Goal: Task Accomplishment & Management: Use online tool/utility

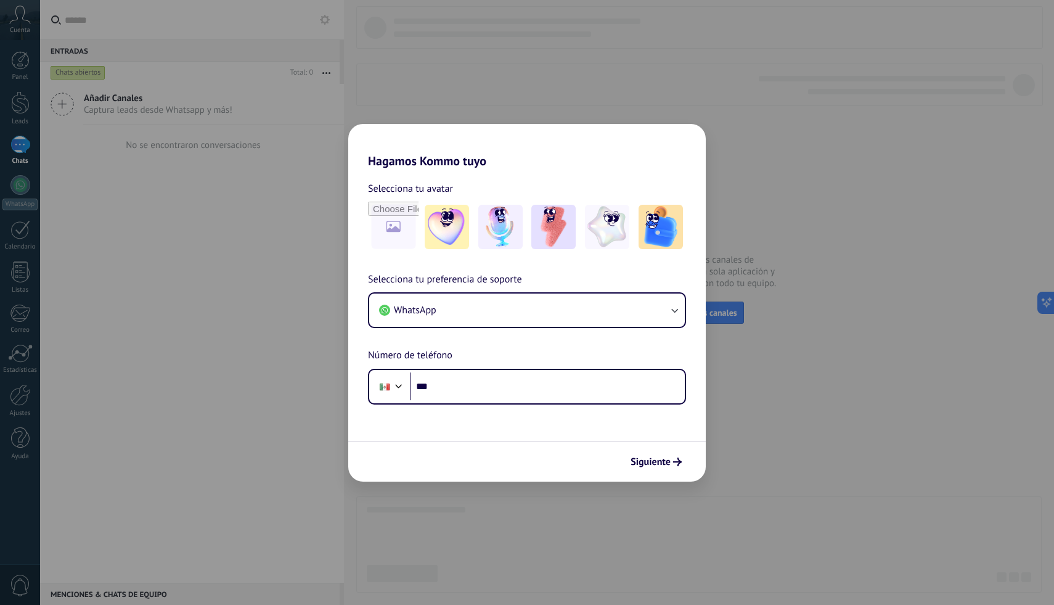
click at [682, 105] on div "Hagamos Kommo tuyo Selecciona tu avatar Selecciona tu preferencia de soporte Wh…" at bounding box center [527, 302] width 1054 height 605
click at [536, 313] on button "WhatsApp" at bounding box center [527, 309] width 316 height 33
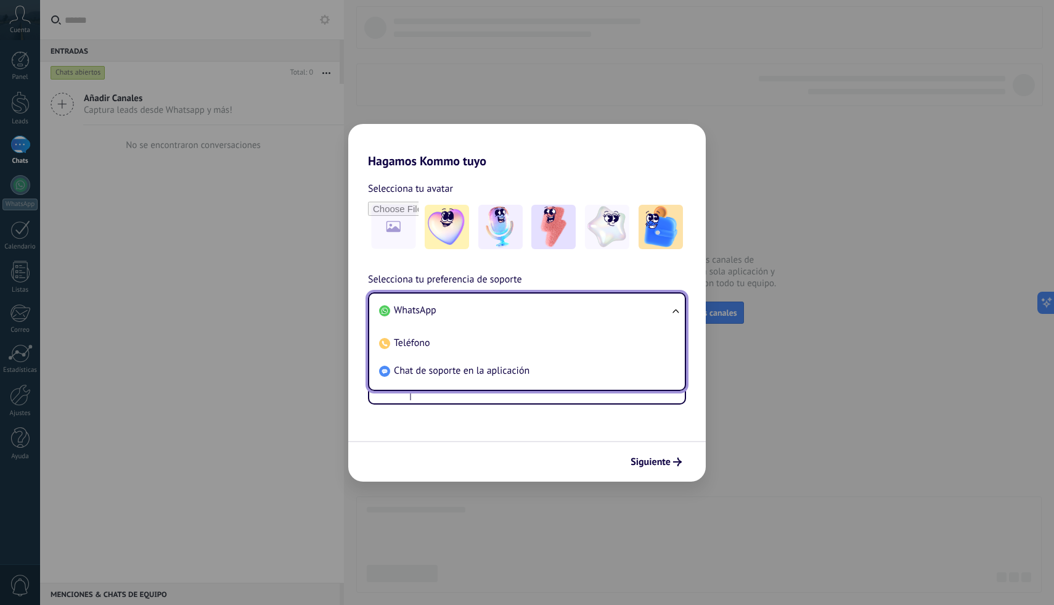
click at [525, 422] on form "Selecciona tu avatar Selecciona tu preferencia de soporte WhatsApp WhatsApp Tel…" at bounding box center [527, 324] width 358 height 313
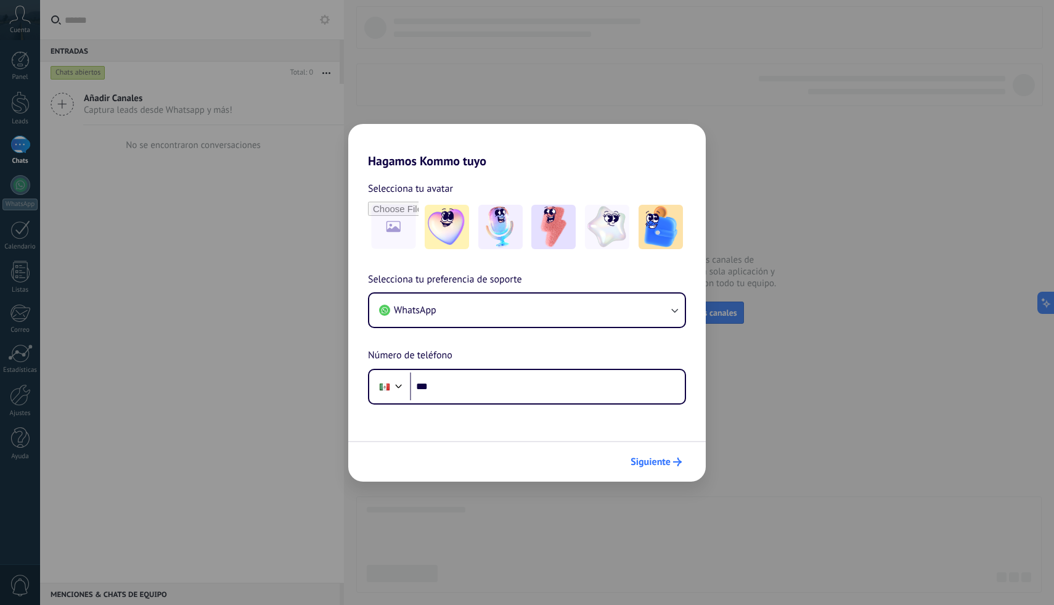
click at [638, 457] on span "Siguiente" at bounding box center [651, 461] width 40 height 9
click at [247, 414] on div "Hagamos Kommo tuyo Selecciona tu avatar Selecciona tu preferencia de soporte Wh…" at bounding box center [527, 302] width 1054 height 605
click at [18, 66] on div "Hagamos Kommo tuyo Selecciona tu avatar Selecciona tu preferencia de soporte Wh…" at bounding box center [527, 302] width 1054 height 605
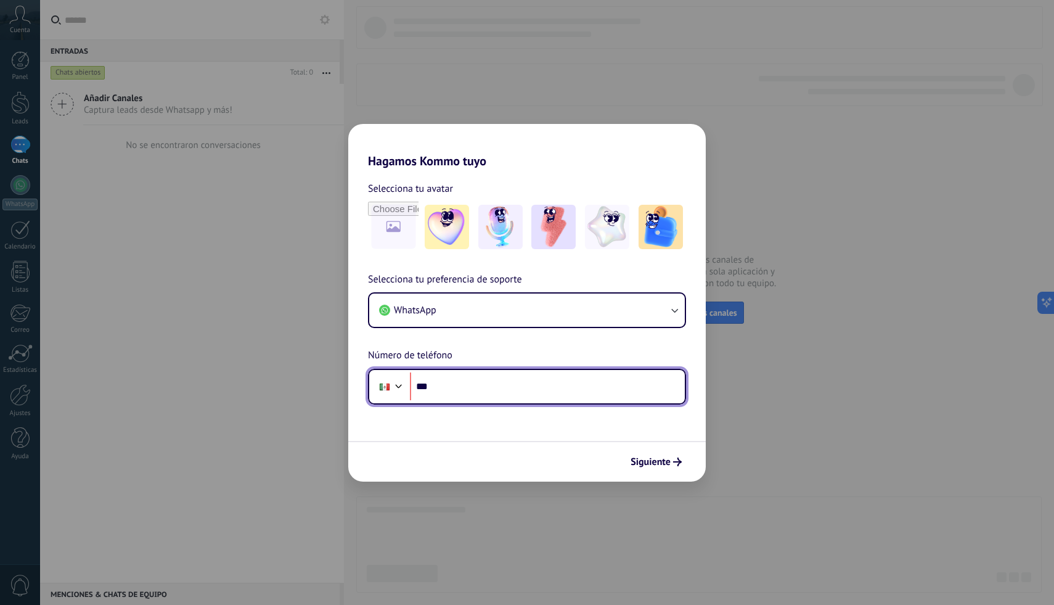
click at [459, 393] on input "***" at bounding box center [547, 386] width 275 height 28
type input "**********"
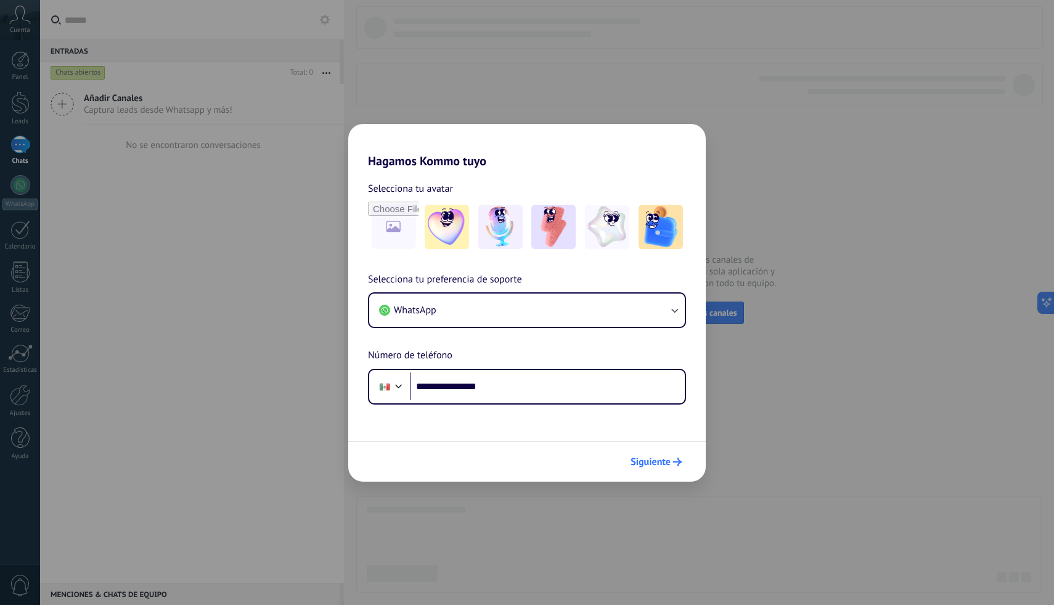
click at [634, 455] on button "Siguiente" at bounding box center [656, 461] width 62 height 21
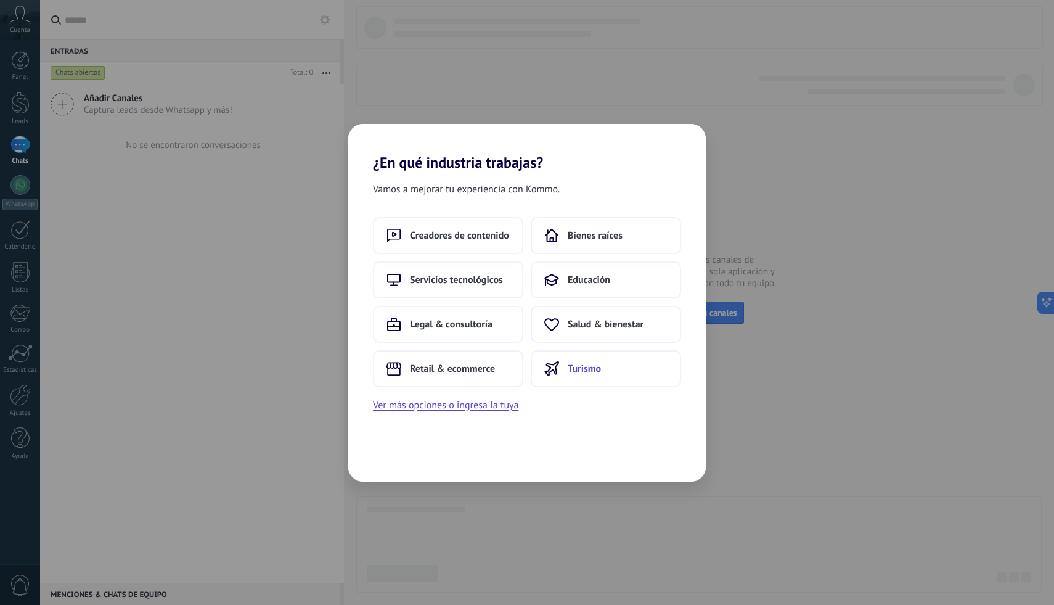
click at [560, 360] on button "Turismo" at bounding box center [606, 368] width 150 height 37
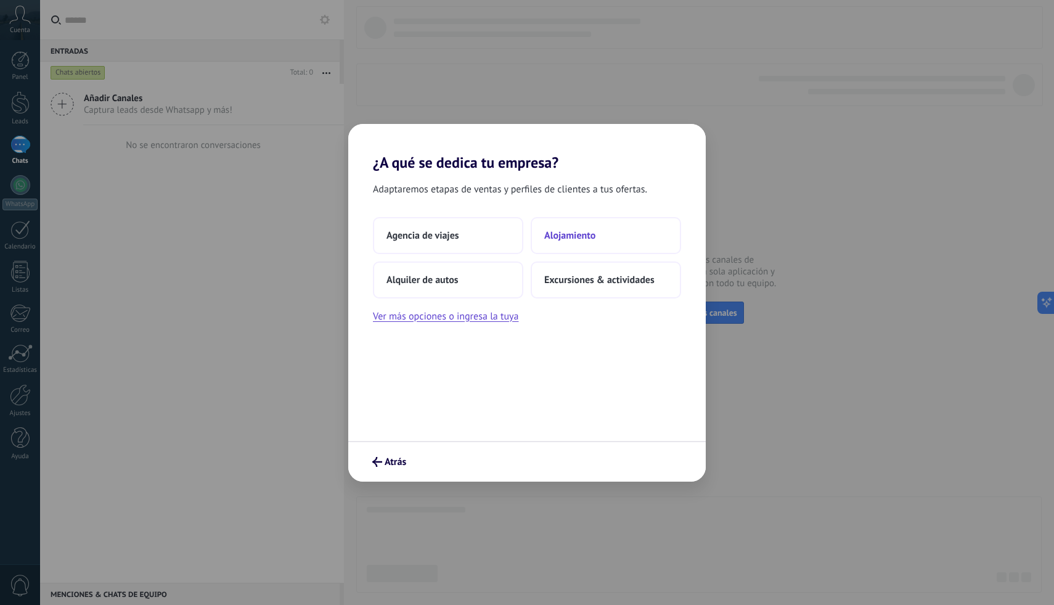
click at [562, 239] on span "Alojamiento" at bounding box center [569, 235] width 51 height 12
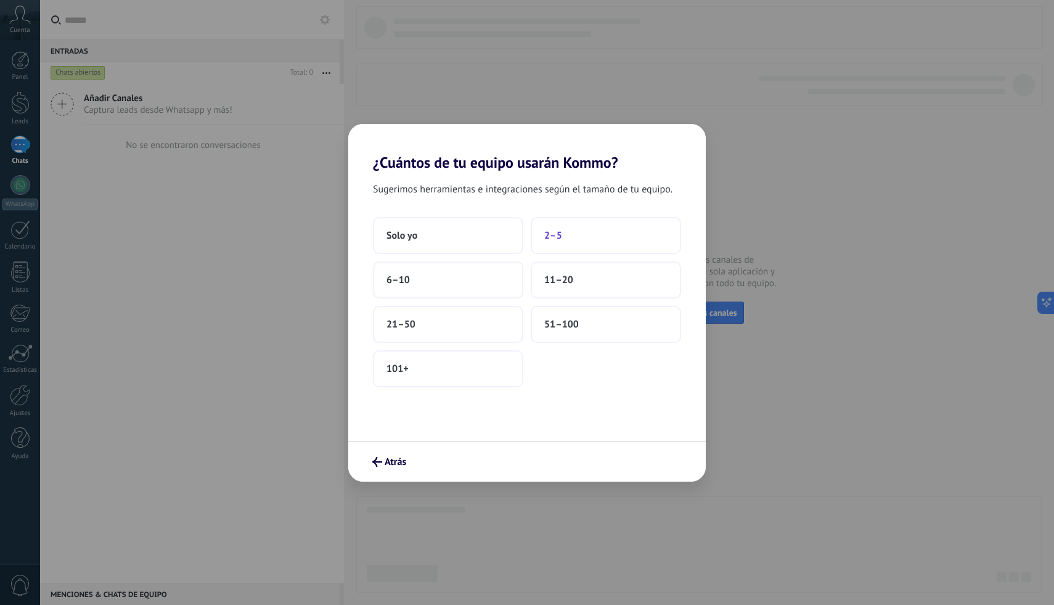
click at [575, 233] on button "2–5" at bounding box center [606, 235] width 150 height 37
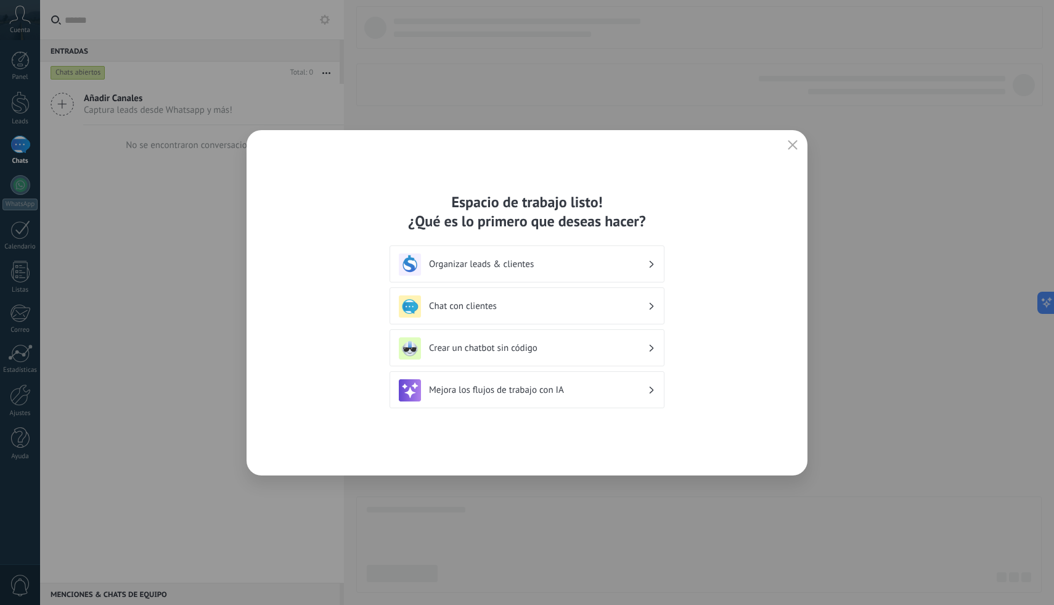
click at [790, 147] on use "button" at bounding box center [792, 144] width 9 height 9
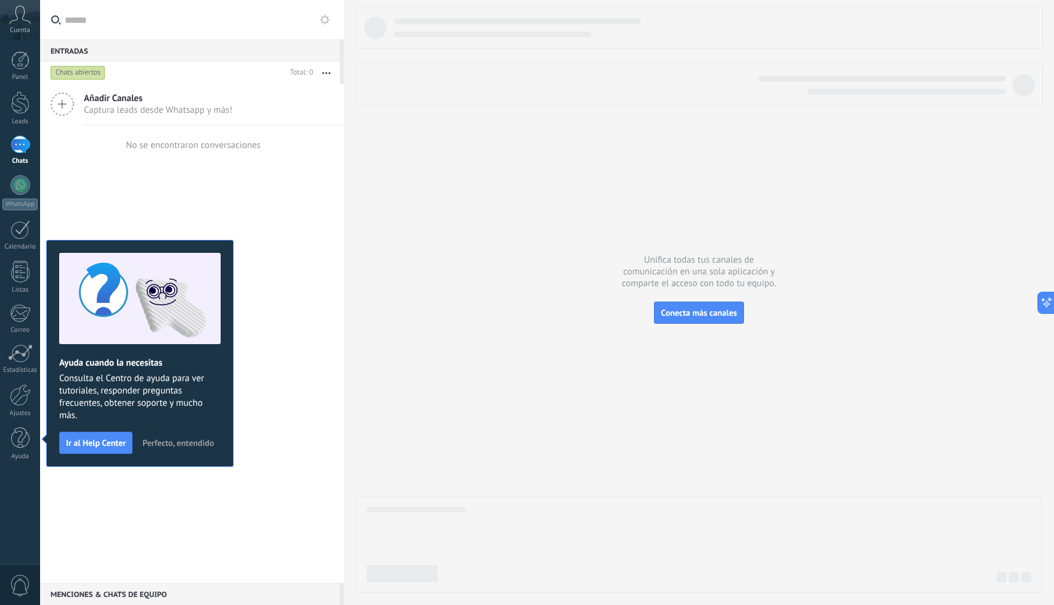
click at [280, 387] on div "Añadir Canales Captura leads desde Whatsapp y más! No se encontraron conversaci…" at bounding box center [192, 333] width 304 height 499
click at [282, 236] on div "Añadir Canales Captura leads desde Whatsapp y más! No se encontraron conversaci…" at bounding box center [192, 333] width 304 height 499
click at [181, 438] on span "Perfecto, entendido" at bounding box center [178, 442] width 72 height 9
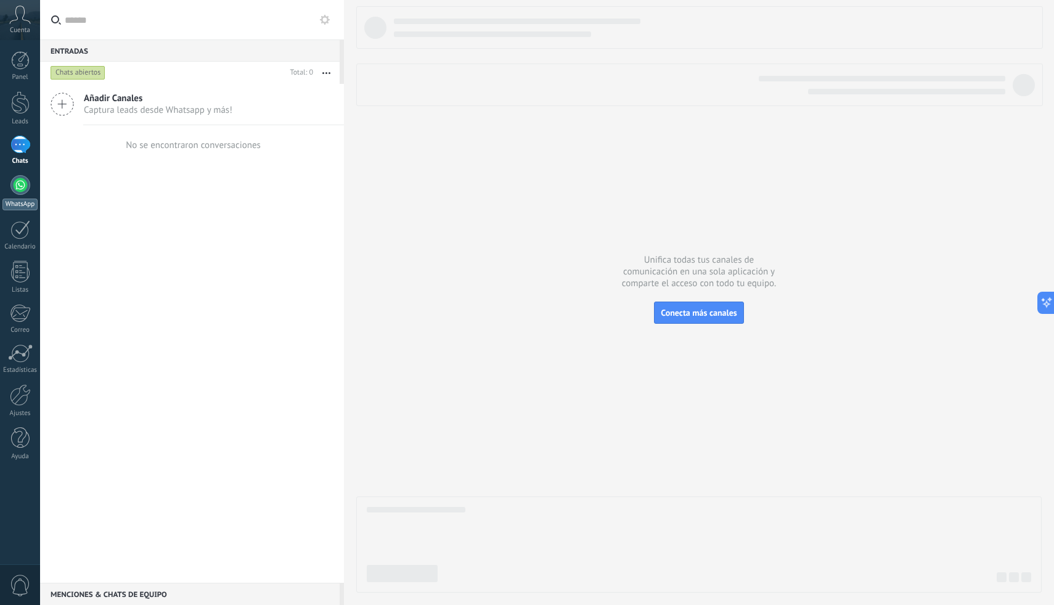
click at [25, 179] on div at bounding box center [20, 185] width 20 height 20
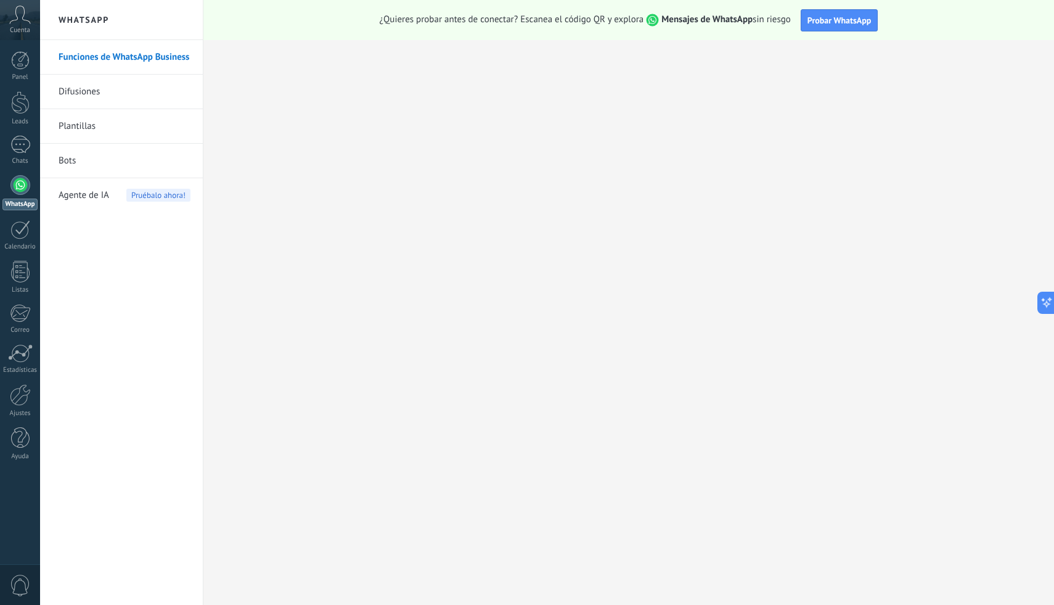
click at [19, 24] on div "Cuenta" at bounding box center [20, 20] width 40 height 40
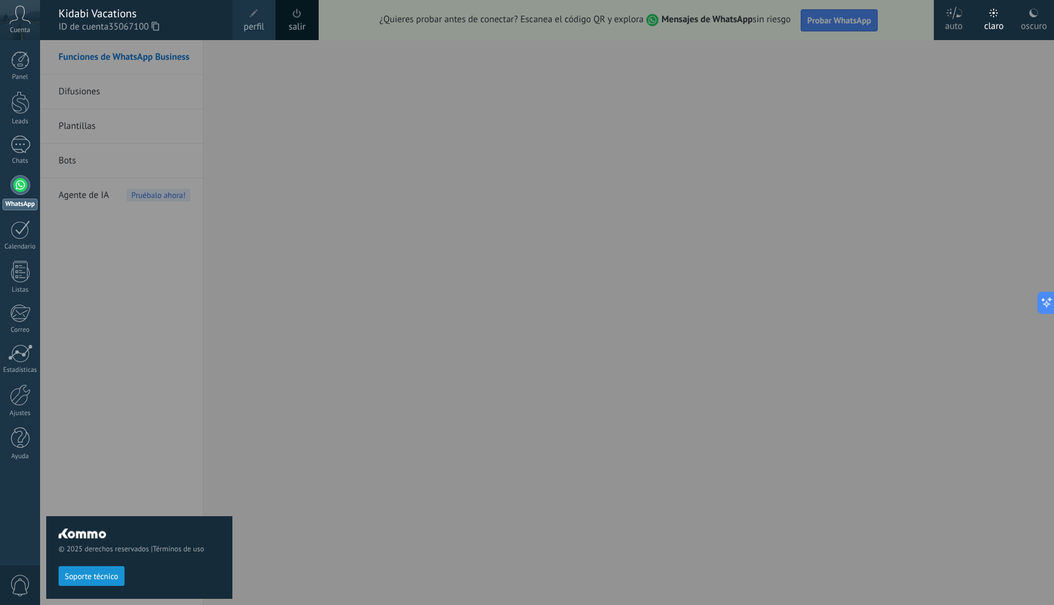
click at [19, 24] on div "Cuenta" at bounding box center [20, 20] width 40 height 40
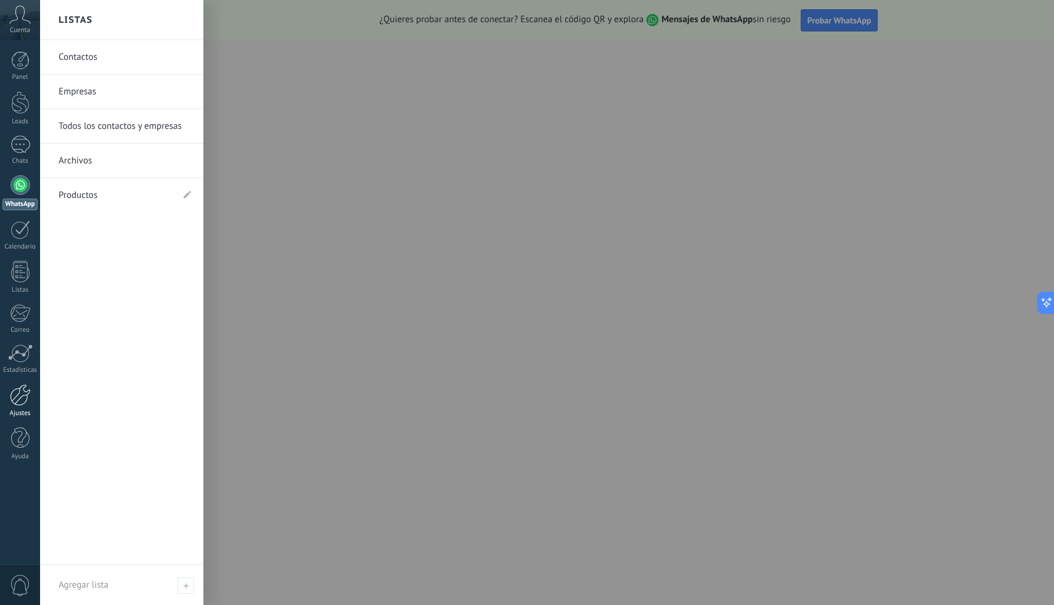
click at [23, 403] on div at bounding box center [20, 395] width 21 height 22
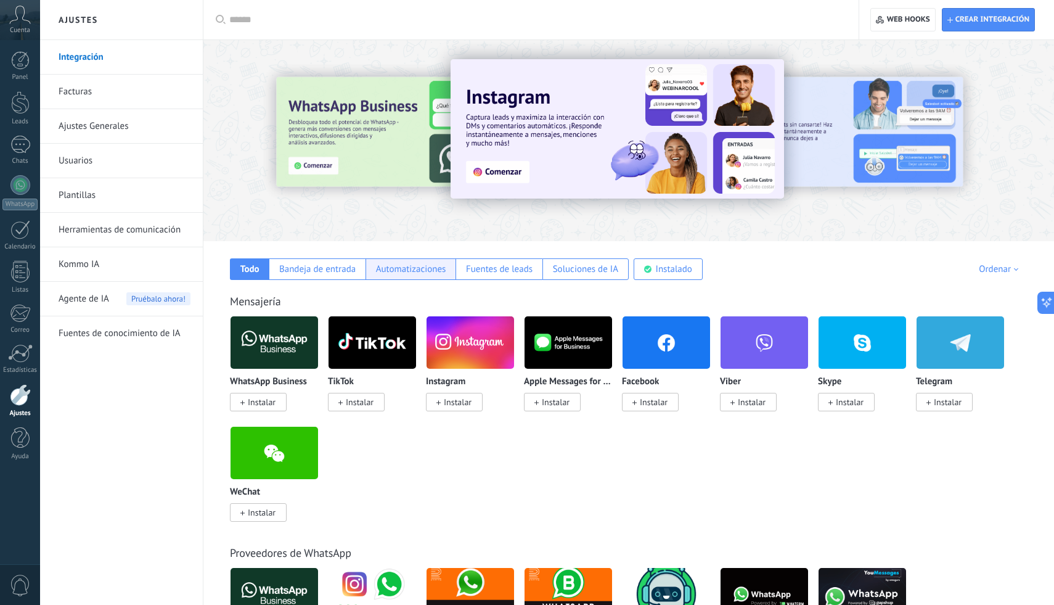
click at [395, 266] on div "Automatizaciones" at bounding box center [411, 269] width 70 height 12
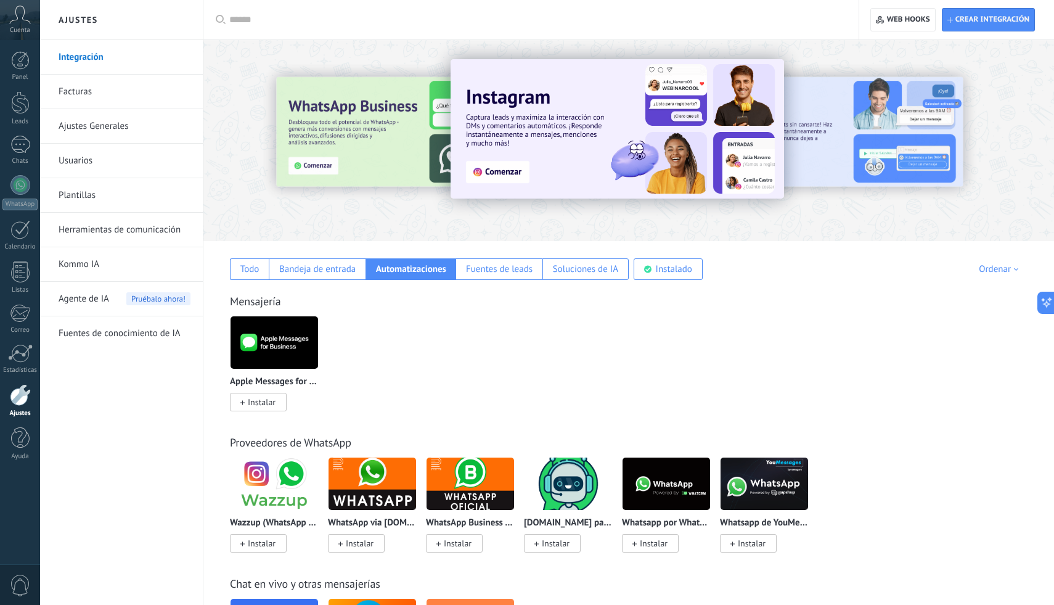
click at [134, 65] on link "Integración" at bounding box center [125, 57] width 132 height 35
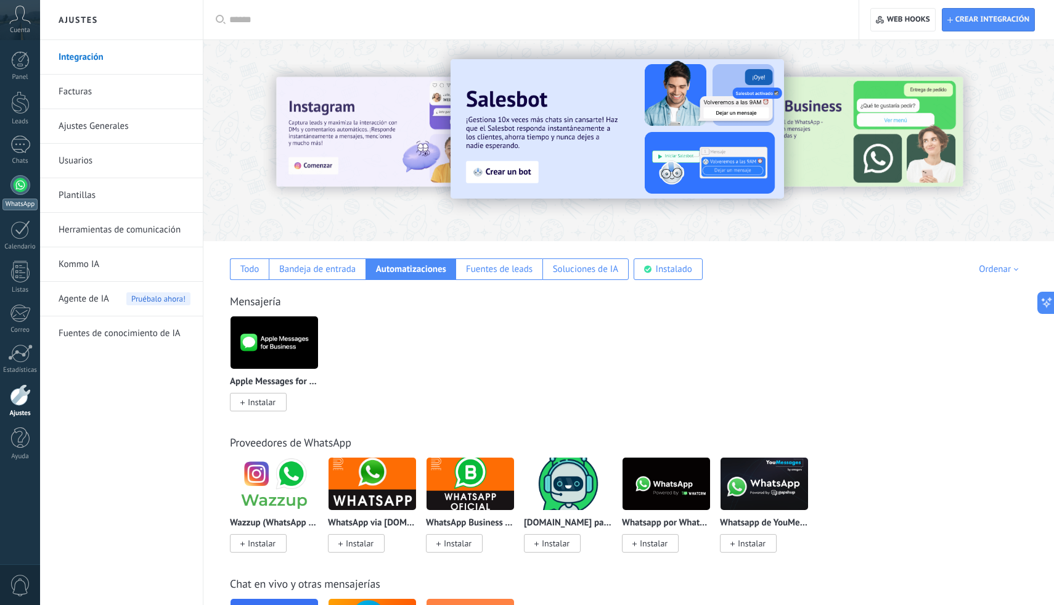
click at [22, 191] on div at bounding box center [20, 185] width 20 height 20
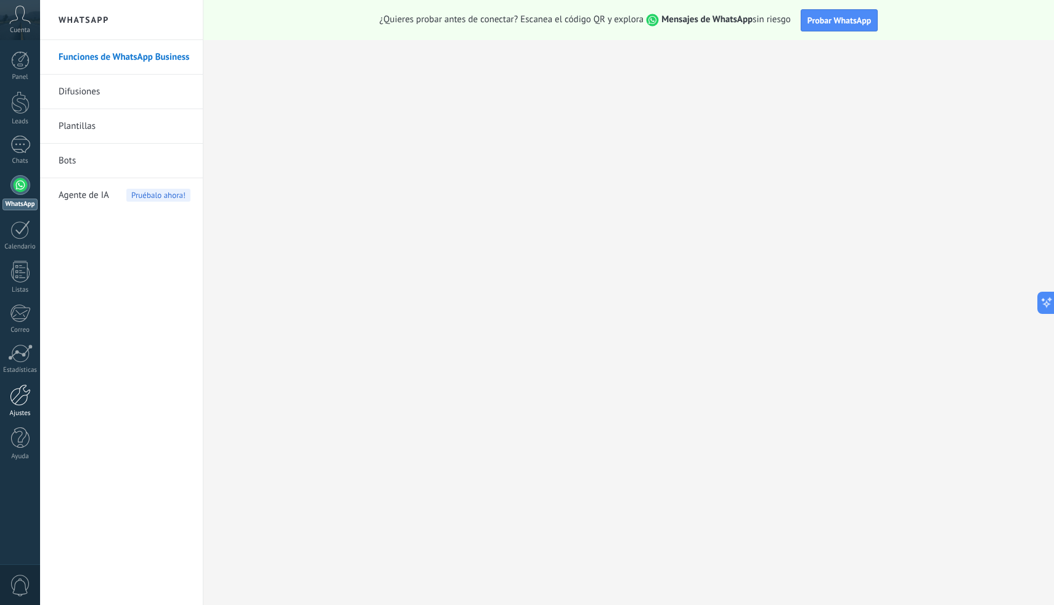
click at [27, 395] on div at bounding box center [20, 395] width 21 height 22
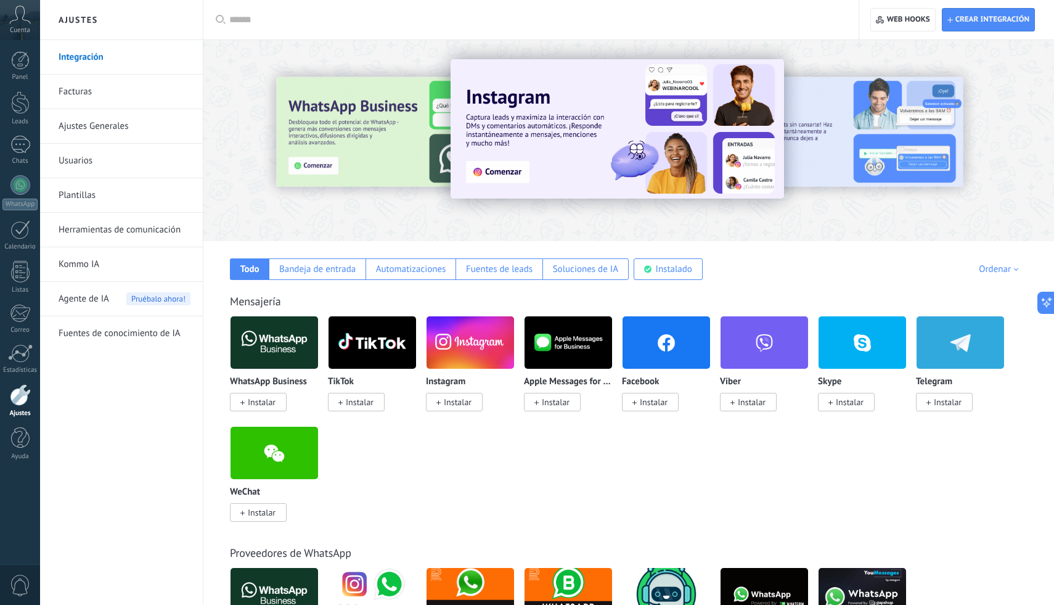
click at [131, 67] on link "Integración" at bounding box center [125, 57] width 132 height 35
click at [159, 67] on link "Integración" at bounding box center [125, 57] width 132 height 35
click at [280, 30] on div at bounding box center [535, 19] width 612 height 39
click at [272, 25] on input "text" at bounding box center [535, 20] width 612 height 13
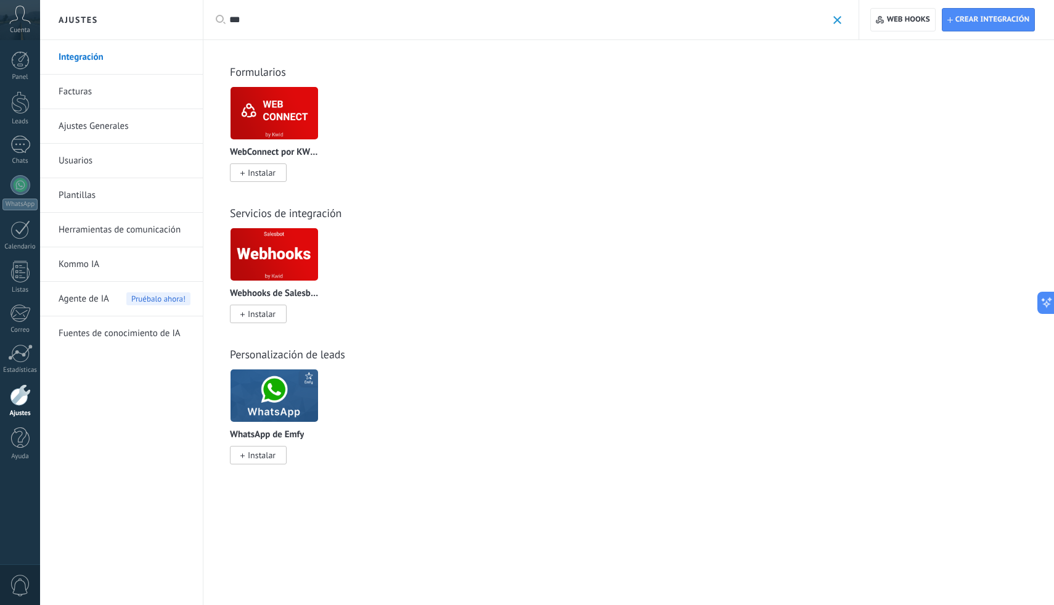
type input "***"
click at [110, 303] on div "Agente de IA Pruébalo ahora!" at bounding box center [125, 299] width 132 height 35
